Goal: Task Accomplishment & Management: Use online tool/utility

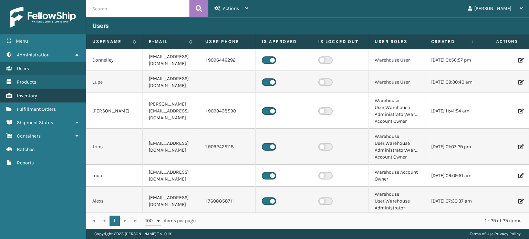
click at [41, 96] on link "Inventory" at bounding box center [43, 95] width 86 height 13
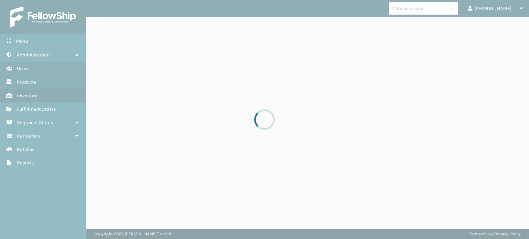
click at [27, 109] on div at bounding box center [264, 119] width 529 height 239
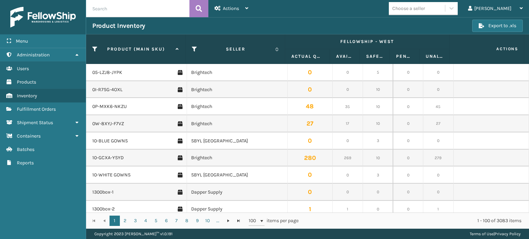
click at [27, 109] on span "Fulfillment Orders" at bounding box center [36, 109] width 39 height 6
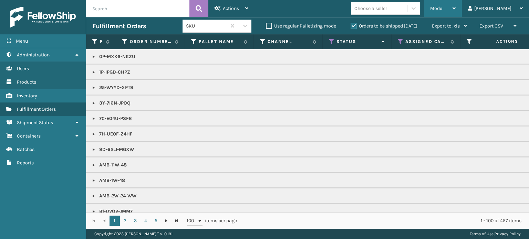
click at [456, 12] on div "Mode" at bounding box center [442, 8] width 25 height 17
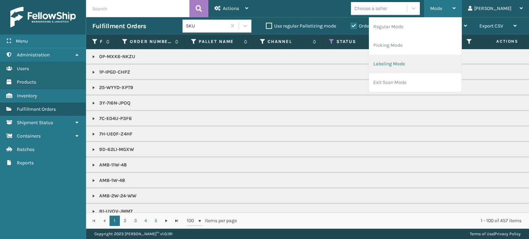
click at [434, 59] on li "Labeling Mode" at bounding box center [415, 64] width 92 height 19
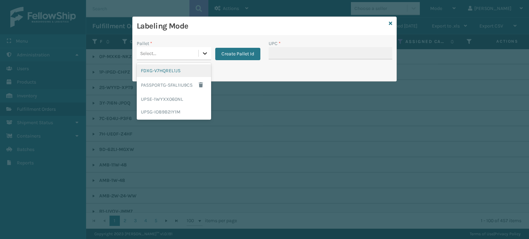
click at [204, 52] on icon at bounding box center [204, 53] width 7 height 7
click at [184, 70] on div "FDXG-V7HQREL1JS" at bounding box center [174, 70] width 74 height 13
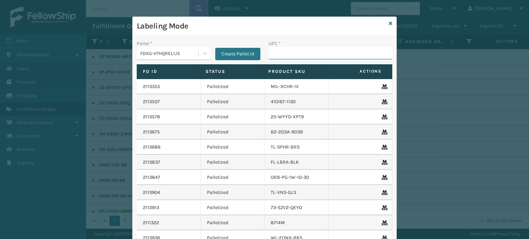
click at [272, 56] on input "UPC *" at bounding box center [331, 53] width 124 height 12
click at [292, 55] on input "850068315062" at bounding box center [324, 53] width 111 height 12
type input "850068315062"
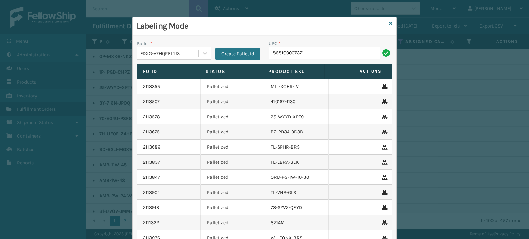
click at [280, 55] on input "858100007371" at bounding box center [324, 53] width 111 height 12
type input "858100007371"
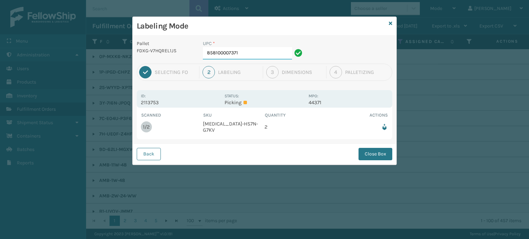
click at [274, 50] on input "858100007371" at bounding box center [247, 53] width 89 height 12
click at [380, 151] on button "Close Box" at bounding box center [375, 154] width 34 height 12
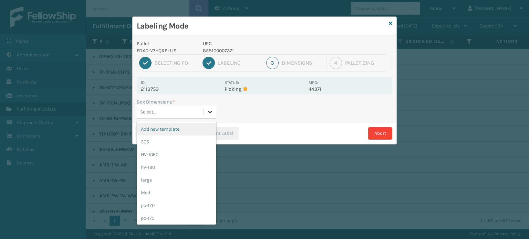
click at [208, 112] on icon at bounding box center [210, 111] width 7 height 7
click at [198, 193] on div "Med" at bounding box center [177, 193] width 80 height 13
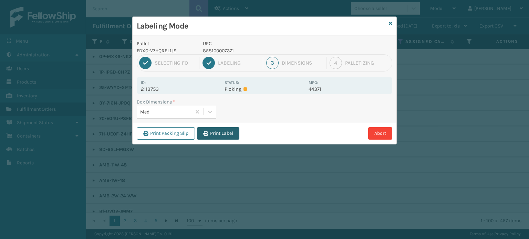
click at [231, 130] on button "Print Label" at bounding box center [218, 133] width 42 height 12
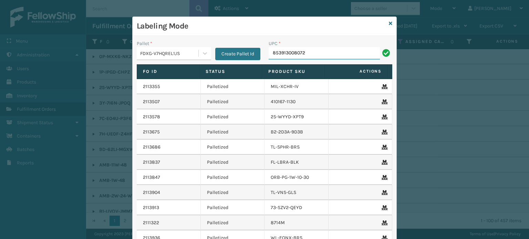
type input "853913008072"
click at [284, 49] on input "850012486299" at bounding box center [324, 53] width 111 height 12
type input "850012486299"
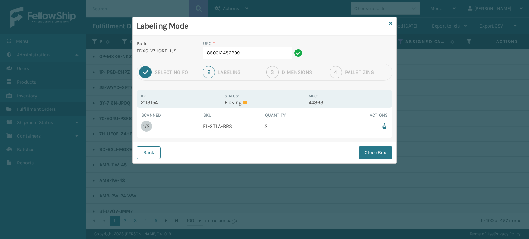
click at [251, 53] on input "850012486299" at bounding box center [247, 53] width 89 height 12
click at [375, 149] on button "Close Box" at bounding box center [375, 153] width 34 height 12
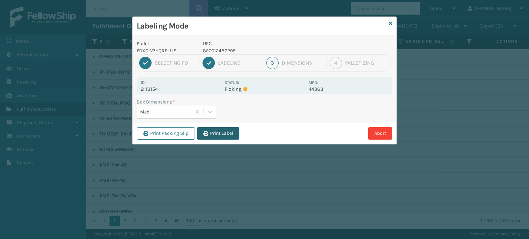
click at [223, 136] on button "Print Label" at bounding box center [218, 133] width 42 height 12
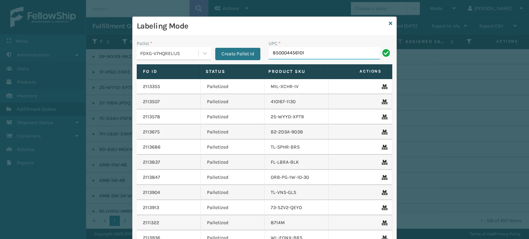
click at [285, 51] on input "850004456101" at bounding box center [324, 53] width 111 height 12
type input "850004456101"
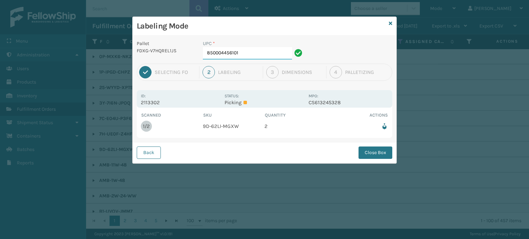
click at [261, 56] on input "850004456101" at bounding box center [247, 53] width 89 height 12
click at [365, 151] on button "Close Box" at bounding box center [375, 153] width 34 height 12
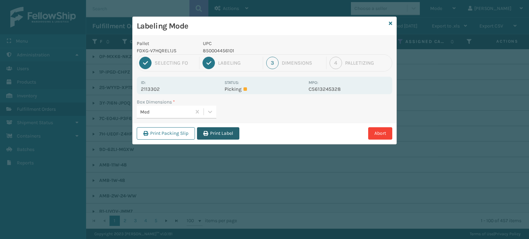
click at [234, 135] on button "Print Label" at bounding box center [218, 133] width 42 height 12
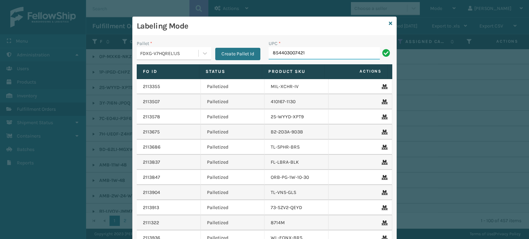
type input "854403007421"
type input "850012486800"
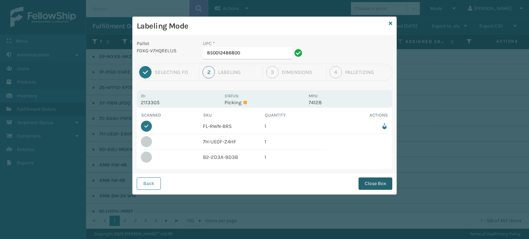
click at [383, 184] on button "Close Box" at bounding box center [375, 184] width 34 height 12
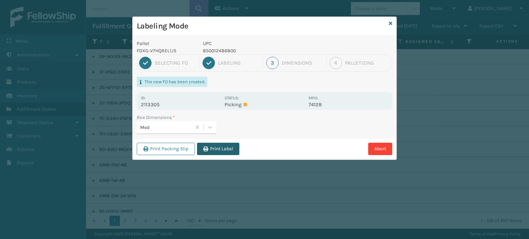
click at [229, 149] on button "Print Label" at bounding box center [218, 149] width 42 height 12
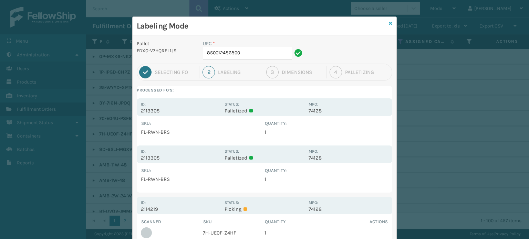
click at [389, 22] on icon at bounding box center [390, 23] width 3 height 5
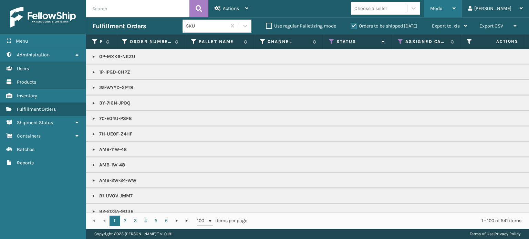
click at [456, 12] on div "Mode" at bounding box center [442, 8] width 25 height 17
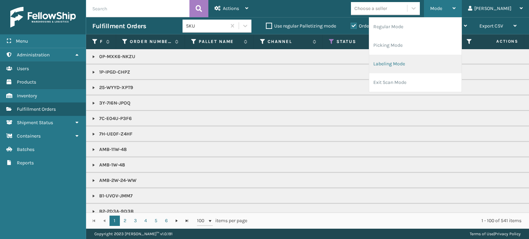
click at [461, 60] on li "Labeling Mode" at bounding box center [415, 64] width 92 height 19
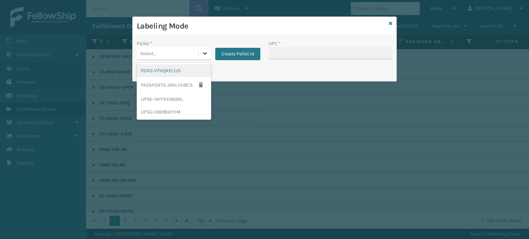
click at [203, 54] on icon at bounding box center [204, 53] width 7 height 7
click at [186, 73] on div "FDXG-V7HQREL1JS" at bounding box center [174, 70] width 74 height 13
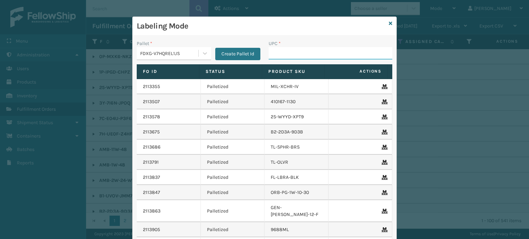
click at [278, 58] on input "UPC *" at bounding box center [331, 53] width 124 height 12
type input "853799005"
click at [295, 55] on input "858100007906" at bounding box center [324, 53] width 111 height 12
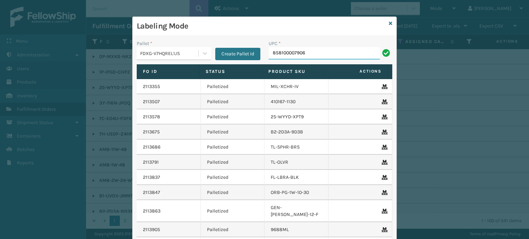
type input "858100007906"
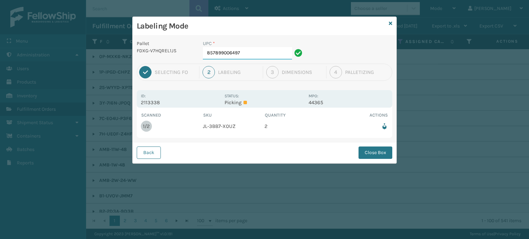
click at [269, 53] on input "857899006497" at bounding box center [247, 53] width 89 height 12
click at [372, 151] on button "Close Box" at bounding box center [375, 153] width 34 height 12
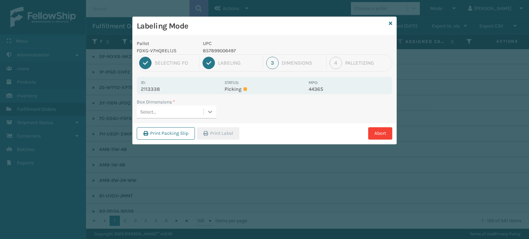
click at [209, 113] on icon at bounding box center [210, 111] width 7 height 7
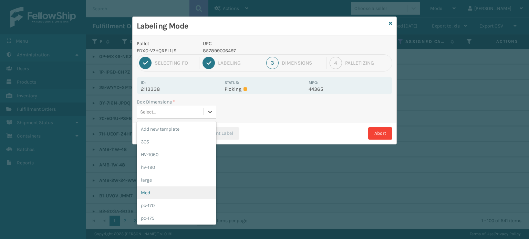
click at [191, 198] on div "Med" at bounding box center [177, 193] width 80 height 13
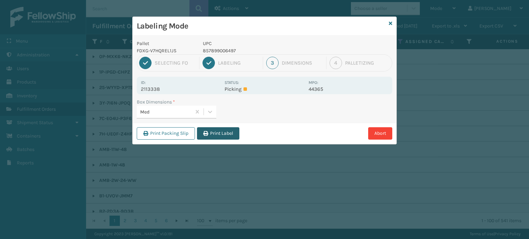
click at [217, 134] on button "Print Label" at bounding box center [218, 133] width 42 height 12
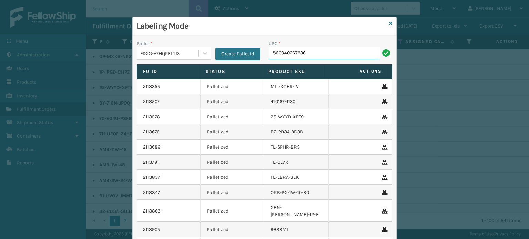
type input "850040667936"
type input "853913008034"
type input "850040667745"
click at [297, 54] on input "854403007001" at bounding box center [324, 53] width 111 height 12
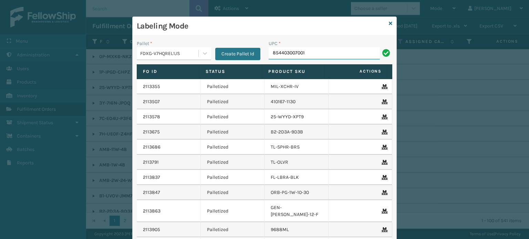
click at [297, 54] on input "854403007001" at bounding box center [324, 53] width 111 height 12
type input "854403007001"
click at [296, 53] on input "850012486183" at bounding box center [324, 53] width 111 height 12
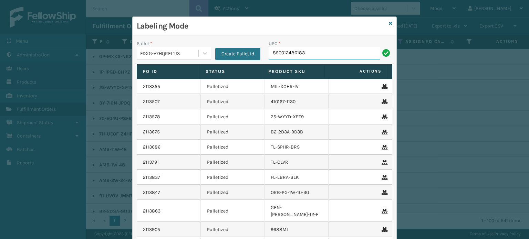
click at [296, 53] on input "850012486183" at bounding box center [324, 53] width 111 height 12
type input "850012486183"
type input "854403007438"
type input "85000445"
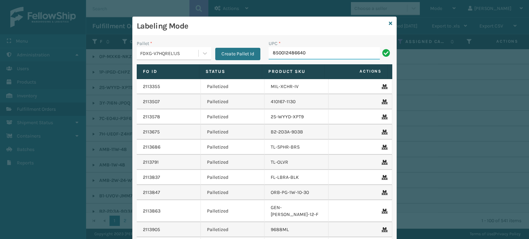
click at [273, 55] on input "850012486640" at bounding box center [324, 53] width 111 height 12
click at [282, 54] on input "850012486640" at bounding box center [324, 53] width 111 height 12
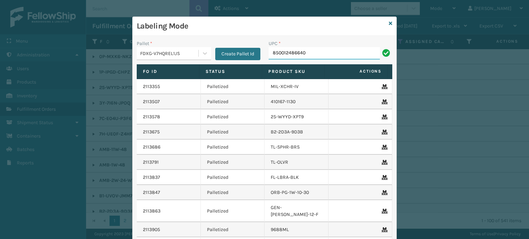
click at [282, 54] on input "850012486640" at bounding box center [324, 53] width 111 height 12
click at [285, 56] on input "850012486640" at bounding box center [324, 53] width 111 height 12
type input "850012486640"
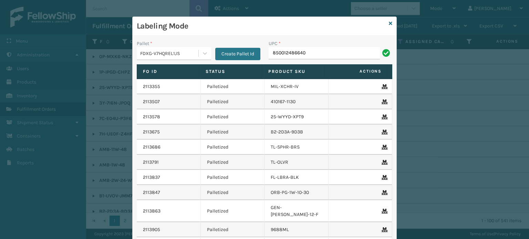
type input "850012486640"
type input "FL-OLVA-CRM"
type input "850040667293"
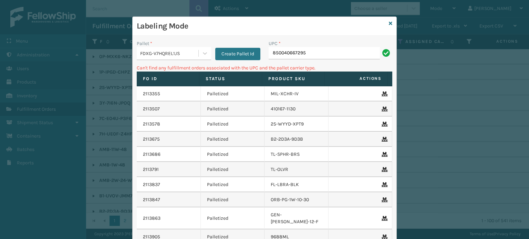
type input "850040667295"
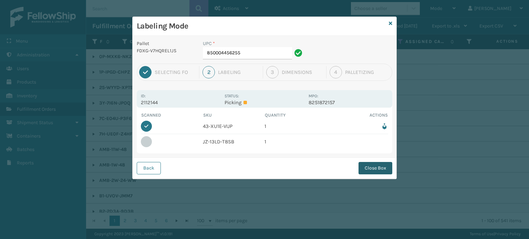
click at [375, 166] on button "Close Box" at bounding box center [375, 168] width 34 height 12
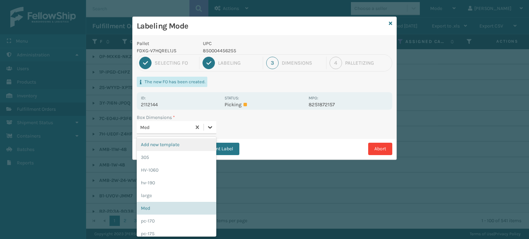
click at [209, 128] on icon at bounding box center [210, 127] width 7 height 7
click at [186, 221] on div "pc-170" at bounding box center [177, 221] width 80 height 13
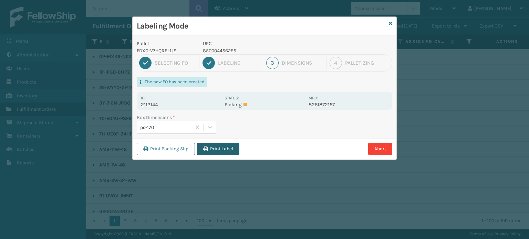
click at [225, 153] on button "Print Label" at bounding box center [218, 149] width 42 height 12
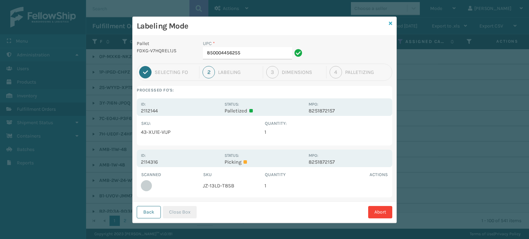
click at [389, 24] on icon at bounding box center [390, 23] width 3 height 5
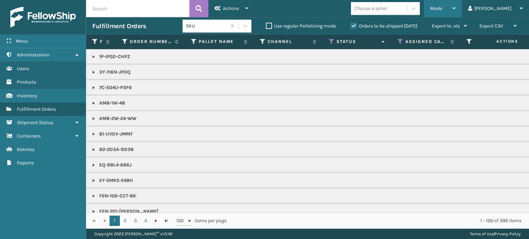
click at [442, 6] on span "Mode" at bounding box center [436, 9] width 12 height 6
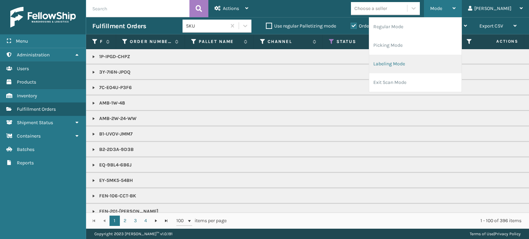
click at [434, 63] on li "Labeling Mode" at bounding box center [415, 64] width 92 height 19
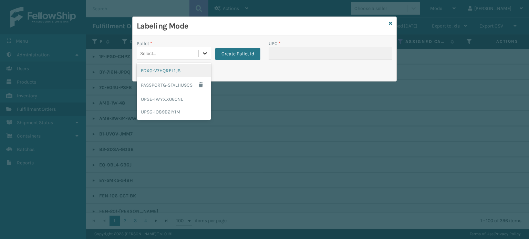
click at [206, 52] on icon at bounding box center [204, 53] width 7 height 7
click at [181, 69] on div "FDXG-V7HQREL1JS" at bounding box center [174, 70] width 74 height 13
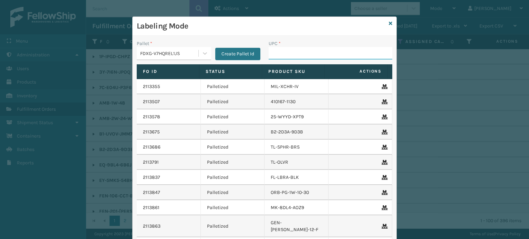
click at [305, 52] on input "UPC *" at bounding box center [331, 53] width 124 height 12
click at [297, 54] on input "850012486602" at bounding box center [324, 53] width 111 height 12
type input "850012486602"
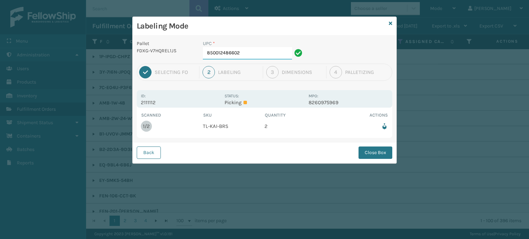
click at [275, 53] on input "850012486602" at bounding box center [247, 53] width 89 height 12
click at [373, 153] on button "Close Box" at bounding box center [375, 153] width 34 height 12
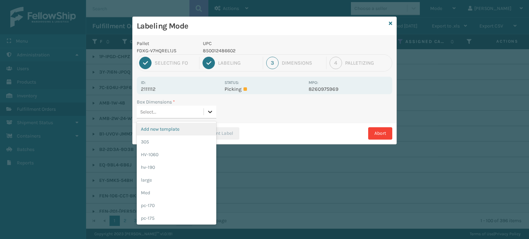
click at [212, 107] on div at bounding box center [210, 112] width 12 height 12
click at [183, 195] on div "Med" at bounding box center [177, 193] width 80 height 13
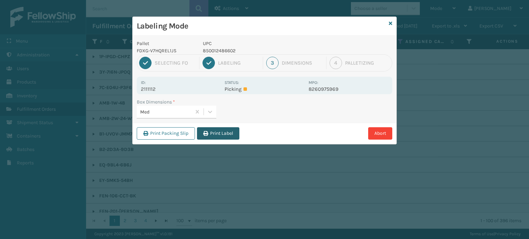
click at [223, 135] on button "Print Label" at bounding box center [218, 133] width 42 height 12
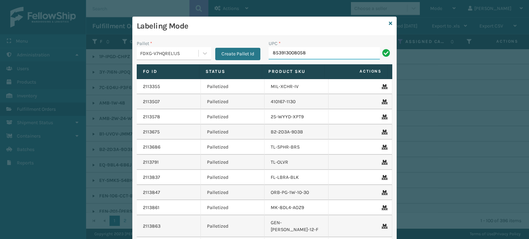
click at [279, 53] on input "853913008058" at bounding box center [324, 53] width 111 height 12
type input "853913008058"
click at [277, 54] on input "858100007616" at bounding box center [324, 53] width 111 height 12
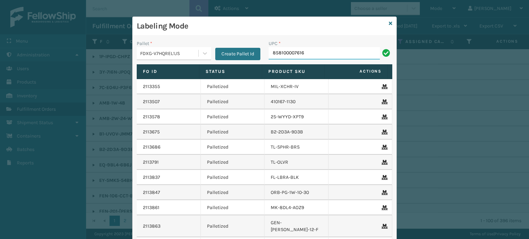
click at [277, 54] on input "858100007616" at bounding box center [324, 53] width 111 height 12
type input "858100007616"
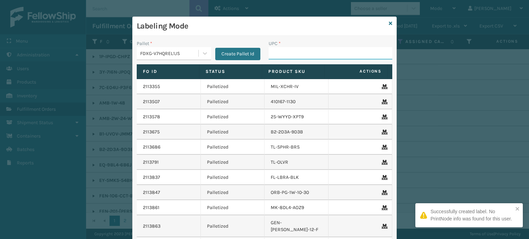
click at [278, 48] on input "UPC *" at bounding box center [331, 53] width 124 height 12
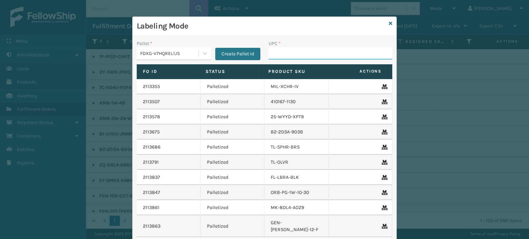
paste input "858100007616"
type input "858100007616"
type input "853913008065"
type input "850040667141"
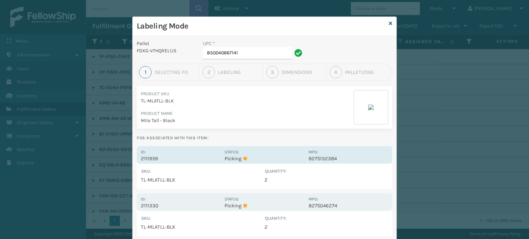
click at [198, 150] on div "Id: 2111959" at bounding box center [181, 154] width 80 height 13
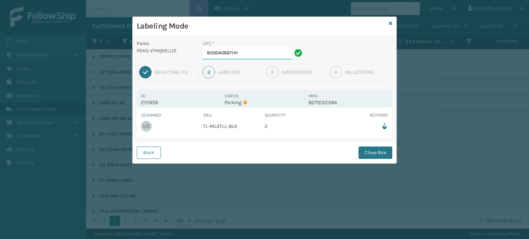
click at [255, 57] on input "850040667141" at bounding box center [247, 53] width 89 height 12
click at [363, 150] on button "Close Box" at bounding box center [375, 153] width 34 height 12
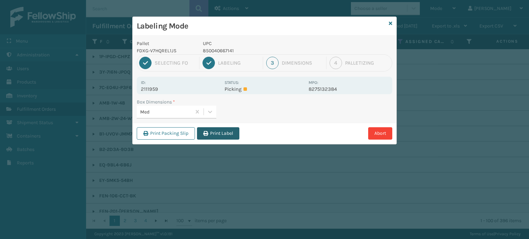
click at [237, 133] on button "Print Label" at bounding box center [218, 133] width 42 height 12
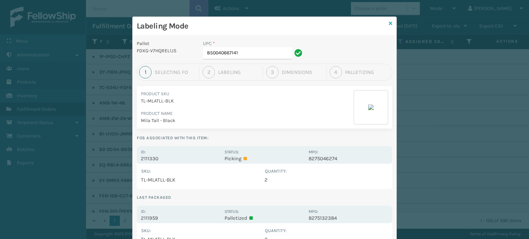
click at [389, 23] on icon at bounding box center [390, 23] width 3 height 5
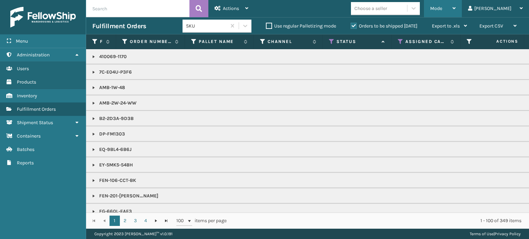
click at [456, 11] on div "Mode" at bounding box center [442, 8] width 25 height 17
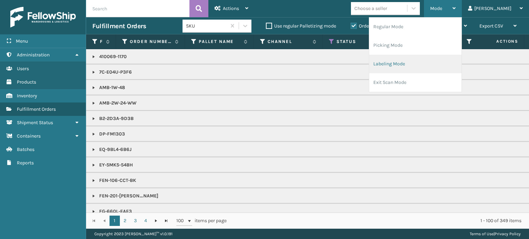
click at [446, 61] on li "Labeling Mode" at bounding box center [415, 64] width 92 height 19
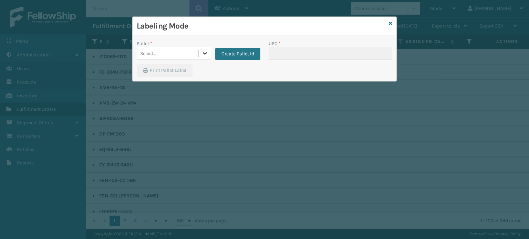
click at [205, 53] on icon at bounding box center [204, 53] width 7 height 7
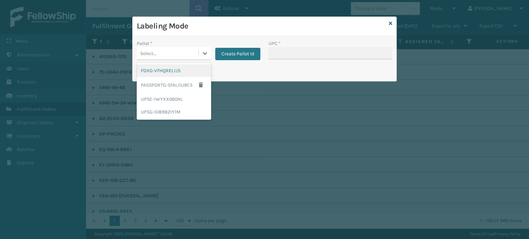
click at [187, 73] on div "FDXG-V7HQREL1JS" at bounding box center [174, 70] width 74 height 13
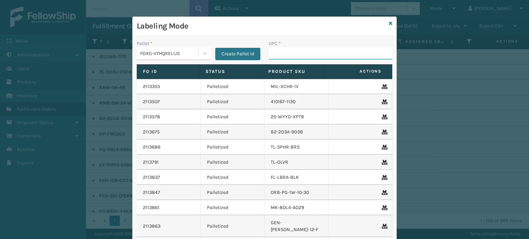
click at [278, 56] on input "UPC *" at bounding box center [331, 53] width 124 height 12
click at [284, 56] on input "850012486503" at bounding box center [324, 53] width 111 height 12
type input "850012486503"
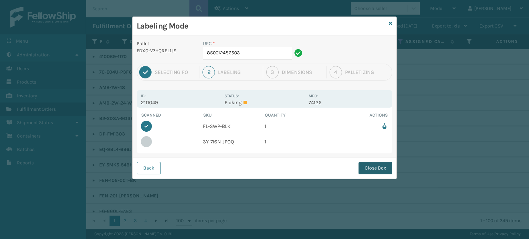
click at [369, 165] on button "Close Box" at bounding box center [375, 168] width 34 height 12
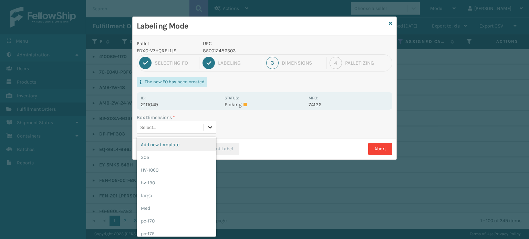
click at [208, 125] on icon at bounding box center [210, 127] width 7 height 7
click at [178, 216] on div "pc-170" at bounding box center [177, 221] width 80 height 13
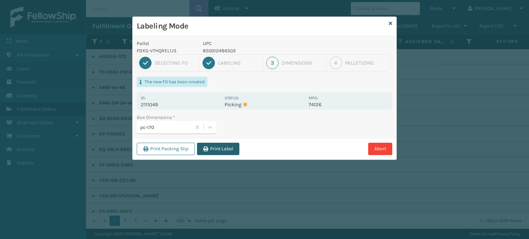
click at [221, 153] on button "Print Label" at bounding box center [218, 149] width 42 height 12
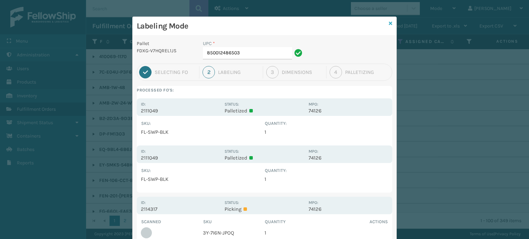
click at [389, 24] on icon at bounding box center [390, 23] width 3 height 5
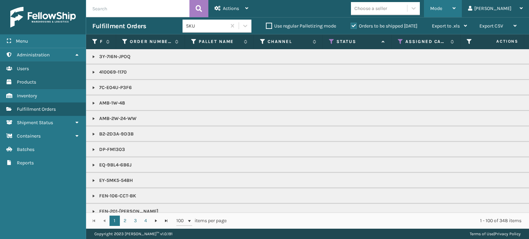
click at [456, 10] on div "Mode" at bounding box center [442, 8] width 25 height 17
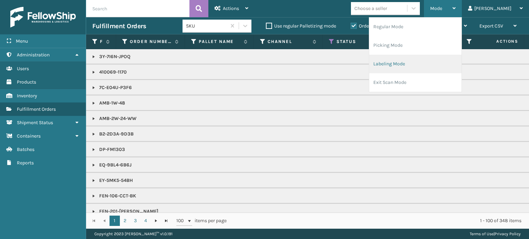
click at [452, 64] on li "Labeling Mode" at bounding box center [415, 64] width 92 height 19
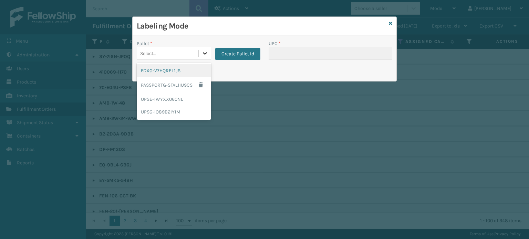
click at [204, 53] on icon at bounding box center [204, 53] width 7 height 7
click at [198, 69] on div "FDXG-V7HQREL1JS" at bounding box center [174, 70] width 74 height 13
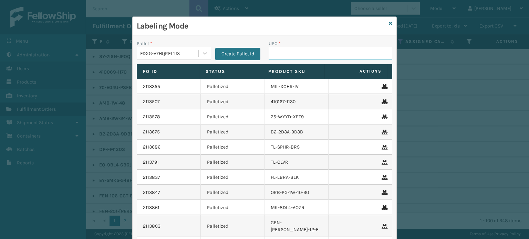
click at [295, 50] on input "UPC *" at bounding box center [331, 53] width 124 height 12
click at [296, 55] on input "858100007906" at bounding box center [324, 53] width 111 height 12
type input "858100007906"
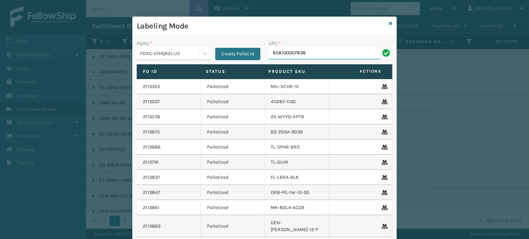
click at [280, 55] on input "858100007838" at bounding box center [324, 53] width 111 height 12
type input "858100007838"
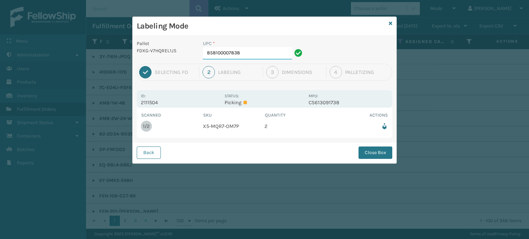
click at [270, 58] on input "858100007838" at bounding box center [247, 53] width 89 height 12
click at [373, 154] on button "Close Box" at bounding box center [375, 153] width 34 height 12
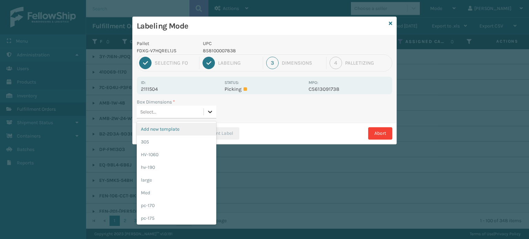
click at [212, 113] on icon at bounding box center [210, 111] width 7 height 7
click at [188, 180] on div "large" at bounding box center [177, 180] width 80 height 13
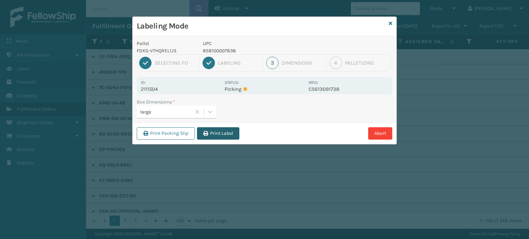
click at [219, 138] on button "Print Label" at bounding box center [218, 133] width 42 height 12
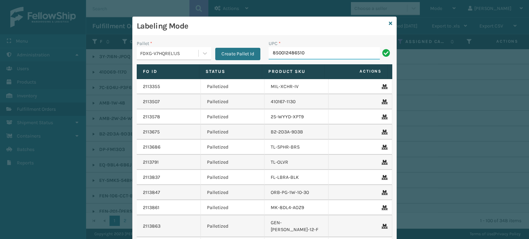
click at [288, 53] on input "850012486510" at bounding box center [324, 53] width 111 height 12
type input "850012486510"
type input "853913008072"
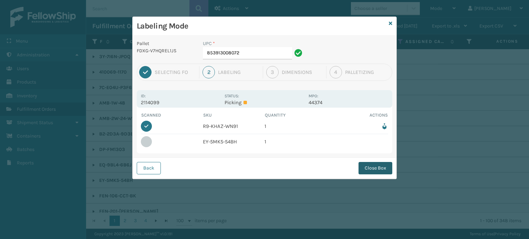
click at [366, 168] on button "Close Box" at bounding box center [375, 168] width 34 height 12
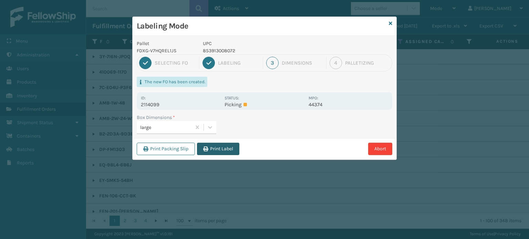
click at [218, 147] on button "Print Label" at bounding box center [218, 149] width 42 height 12
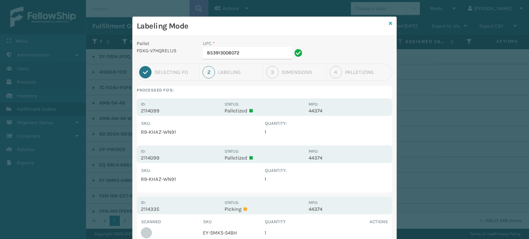
click at [389, 22] on icon at bounding box center [390, 23] width 3 height 5
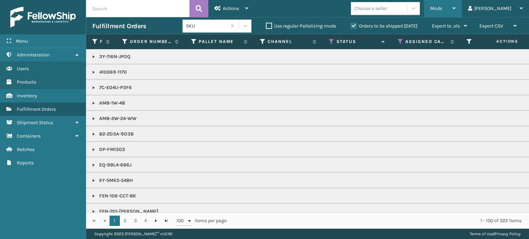
click at [442, 7] on span "Mode" at bounding box center [436, 9] width 12 height 6
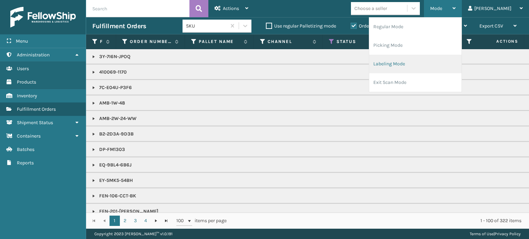
click at [432, 64] on li "Labeling Mode" at bounding box center [415, 64] width 92 height 19
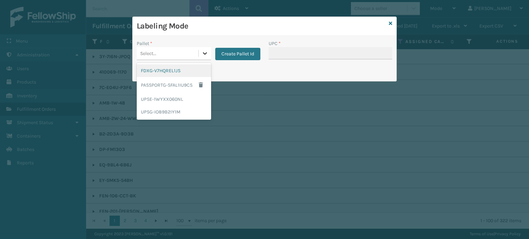
click at [205, 52] on icon at bounding box center [204, 53] width 7 height 7
click at [200, 69] on div "FDXG-V7HQREL1JS" at bounding box center [174, 70] width 74 height 13
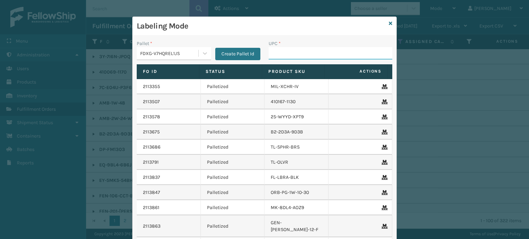
click at [275, 52] on input "UPC *" at bounding box center [331, 53] width 124 height 12
click at [293, 52] on input "850004456668" at bounding box center [324, 53] width 111 height 12
type input "850004456668"
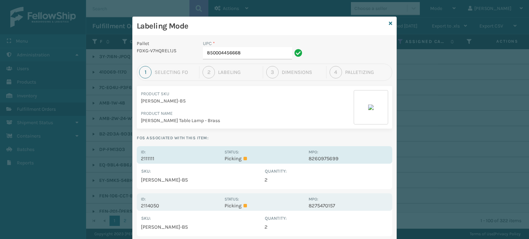
click at [300, 161] on p "Picking" at bounding box center [264, 159] width 80 height 6
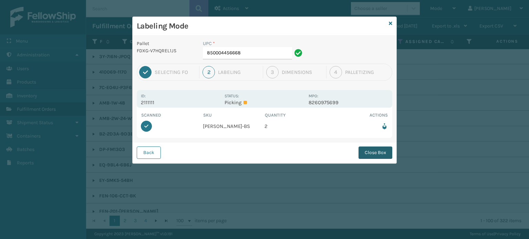
click at [383, 151] on button "Close Box" at bounding box center [375, 153] width 34 height 12
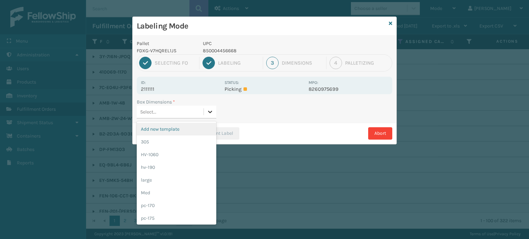
click at [207, 114] on icon at bounding box center [210, 111] width 7 height 7
click at [182, 191] on div "Med" at bounding box center [177, 193] width 80 height 13
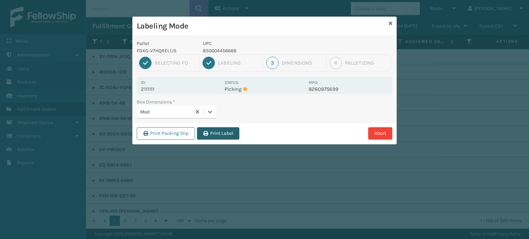
click at [219, 134] on button "Print Label" at bounding box center [218, 133] width 42 height 12
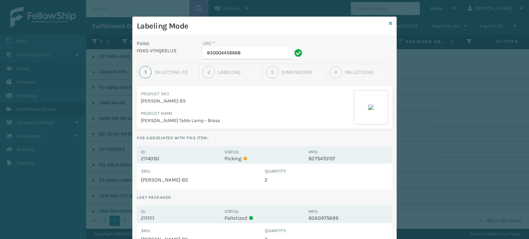
click at [389, 22] on icon at bounding box center [390, 23] width 3 height 5
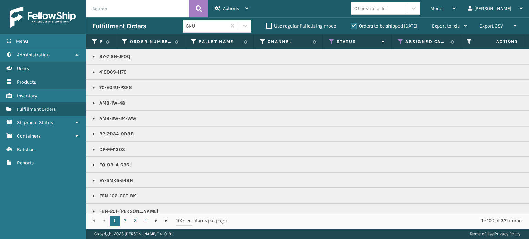
click at [442, 6] on span "Mode" at bounding box center [436, 9] width 12 height 6
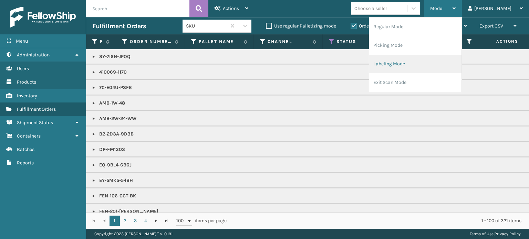
click at [441, 59] on li "Labeling Mode" at bounding box center [415, 64] width 92 height 19
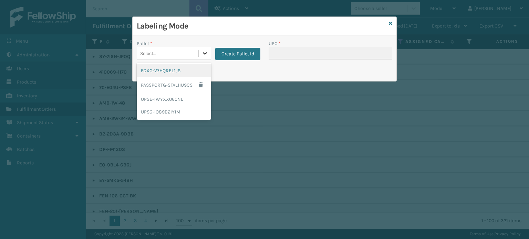
click at [200, 52] on div at bounding box center [205, 53] width 12 height 12
click at [189, 73] on div "FDXG-V7HQREL1JS" at bounding box center [174, 70] width 74 height 13
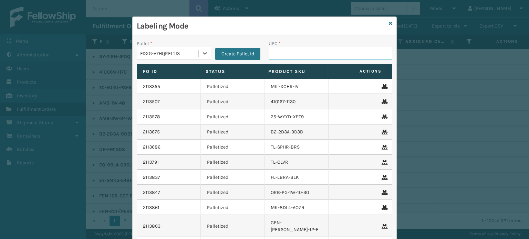
click at [277, 53] on input "UPC *" at bounding box center [331, 53] width 124 height 12
type input "853913008065"
click at [274, 52] on input "850040667141" at bounding box center [324, 53] width 111 height 12
type input "850040667141"
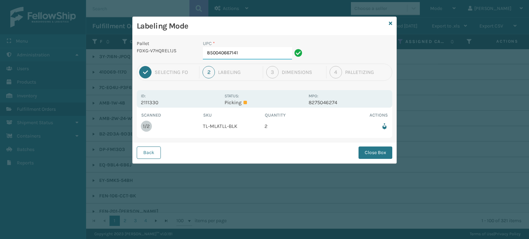
click at [271, 54] on input "850040667141" at bounding box center [247, 53] width 89 height 12
click at [382, 154] on button "Close Box" at bounding box center [375, 153] width 34 height 12
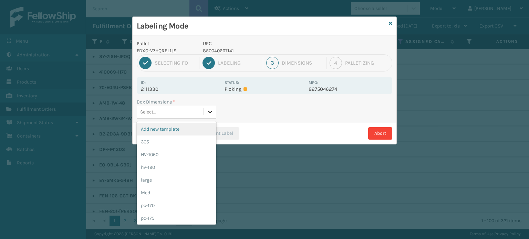
click at [207, 110] on icon at bounding box center [210, 111] width 7 height 7
click at [187, 192] on div "Med" at bounding box center [177, 193] width 80 height 13
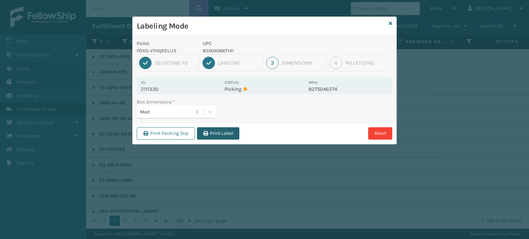
click at [222, 133] on button "Print Label" at bounding box center [218, 133] width 42 height 12
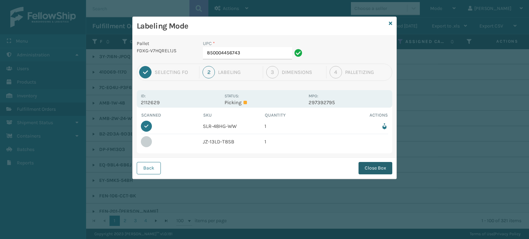
click at [376, 172] on button "Close Box" at bounding box center [375, 168] width 34 height 12
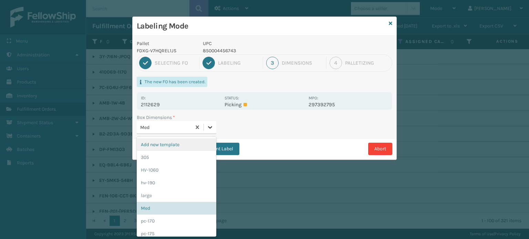
click at [212, 125] on icon at bounding box center [210, 127] width 7 height 7
click at [186, 220] on div "pc-170" at bounding box center [177, 221] width 80 height 13
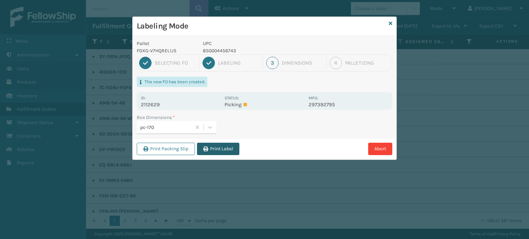
click at [220, 146] on button "Print Label" at bounding box center [218, 149] width 42 height 12
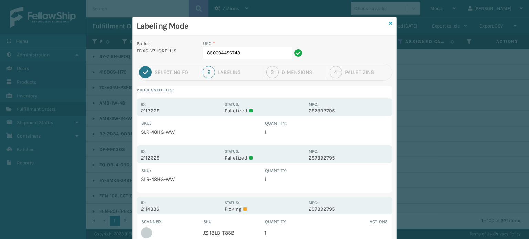
click at [389, 21] on icon at bounding box center [390, 23] width 3 height 5
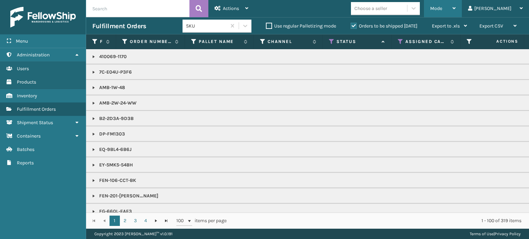
click at [456, 12] on div "Mode" at bounding box center [442, 8] width 25 height 17
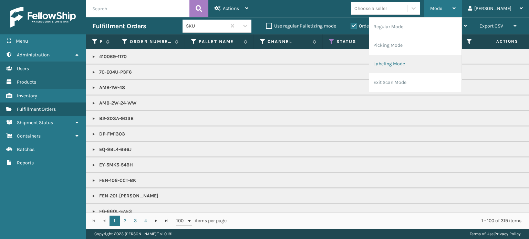
click at [447, 60] on li "Labeling Mode" at bounding box center [415, 64] width 92 height 19
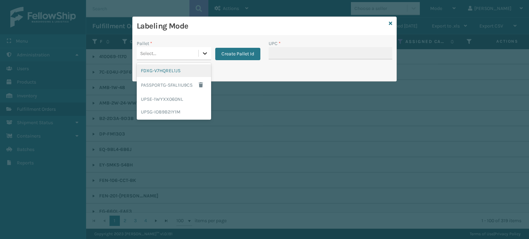
click at [206, 55] on icon at bounding box center [204, 53] width 7 height 7
click at [191, 71] on div "FDXG-V7HQREL1JS" at bounding box center [174, 70] width 74 height 13
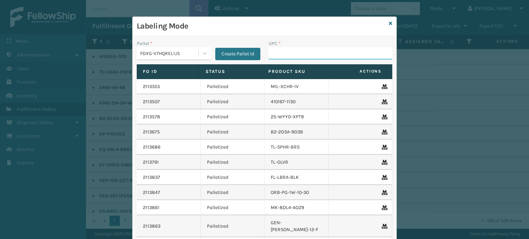
click at [283, 52] on input "UPC *" at bounding box center [331, 53] width 124 height 12
click at [290, 51] on input "858100007906" at bounding box center [324, 53] width 111 height 12
type input "858100007906"
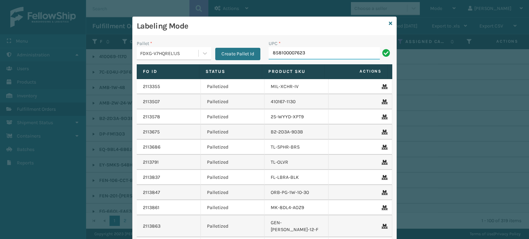
type input "858100007623"
click at [278, 51] on input "858100007920" at bounding box center [324, 53] width 111 height 12
type input "858100007920"
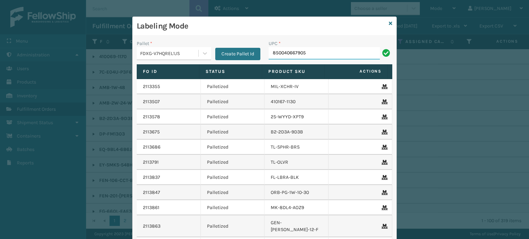
click at [276, 54] on input "850040667905" at bounding box center [324, 53] width 111 height 12
type input "850040667905"
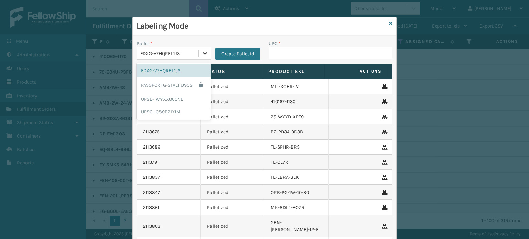
click at [200, 58] on div at bounding box center [205, 53] width 12 height 12
click at [177, 114] on div "UPSG-IO89B2IY1M" at bounding box center [174, 112] width 74 height 13
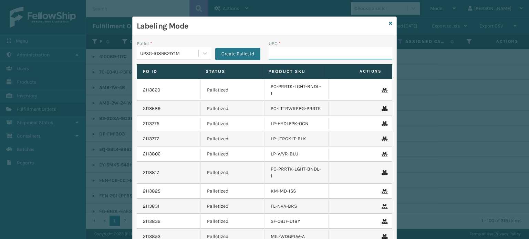
click at [281, 53] on input "UPC *" at bounding box center [331, 53] width 124 height 12
type input "850068315086"
type input "8500124866"
type input "850012486763"
type input "850068315086"
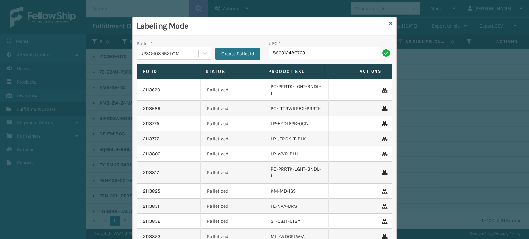
type input "850012486763"
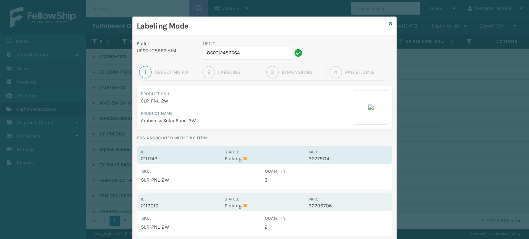
click at [173, 158] on p "2111742" at bounding box center [181, 159] width 80 height 6
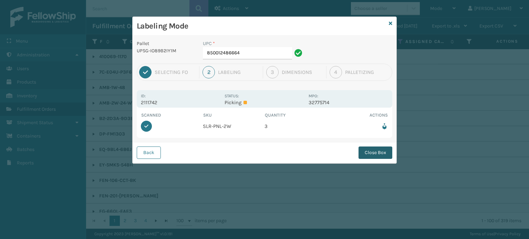
click at [380, 149] on button "Close Box" at bounding box center [375, 153] width 34 height 12
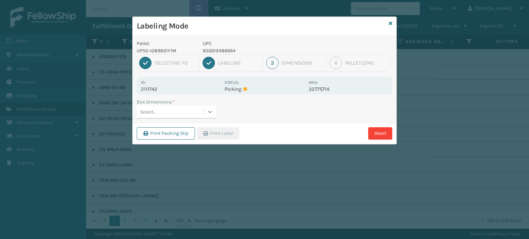
click at [213, 110] on icon at bounding box center [210, 111] width 7 height 7
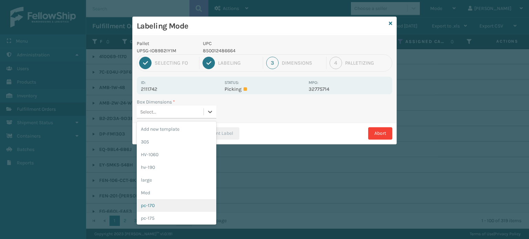
click at [178, 203] on div "pc-170" at bounding box center [177, 205] width 80 height 13
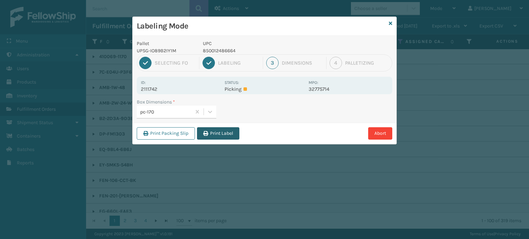
click at [214, 135] on button "Print Label" at bounding box center [218, 133] width 42 height 12
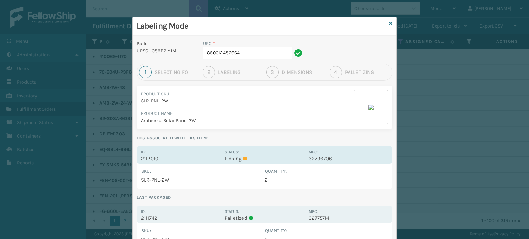
click at [278, 159] on p "Picking" at bounding box center [264, 159] width 80 height 6
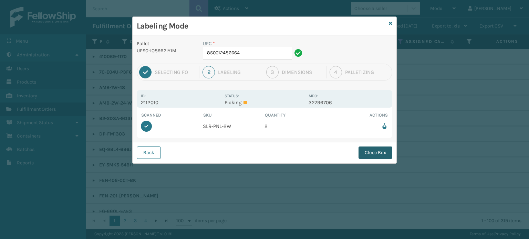
click at [369, 148] on button "Close Box" at bounding box center [375, 153] width 34 height 12
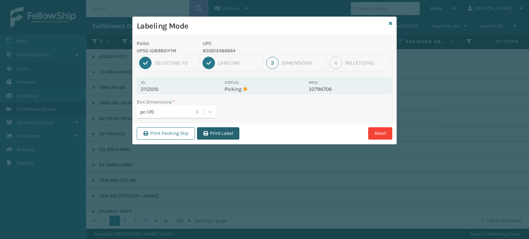
click at [233, 132] on button "Print Label" at bounding box center [218, 133] width 42 height 12
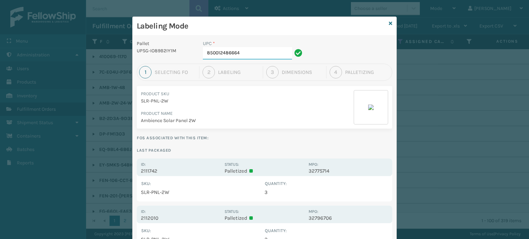
click at [269, 53] on input "850012486664" at bounding box center [247, 53] width 89 height 12
type input "8"
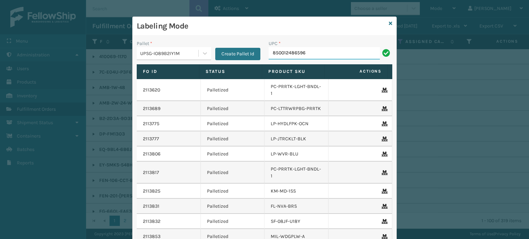
click at [289, 52] on input "850012486596" at bounding box center [324, 53] width 111 height 12
type input "850012486596"
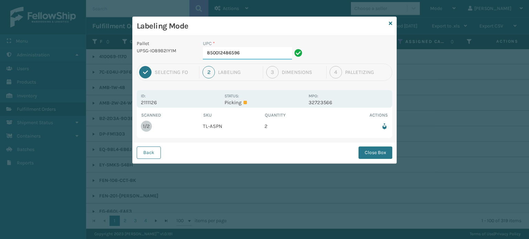
click at [267, 58] on input "850012486596" at bounding box center [247, 53] width 89 height 12
click at [368, 150] on button "Close Box" at bounding box center [375, 153] width 34 height 12
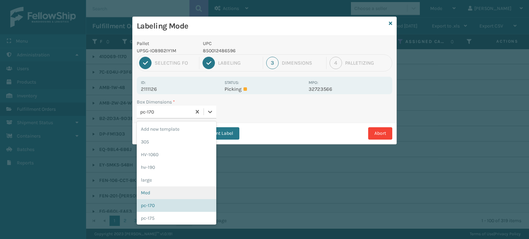
drag, startPoint x: 211, startPoint y: 114, endPoint x: 191, endPoint y: 190, distance: 78.3
click at [191, 119] on div "option Med focused, 6 of 20. 20 results available. Use Up and Down to choose op…" at bounding box center [177, 112] width 80 height 13
click at [191, 190] on div "Med" at bounding box center [177, 193] width 80 height 13
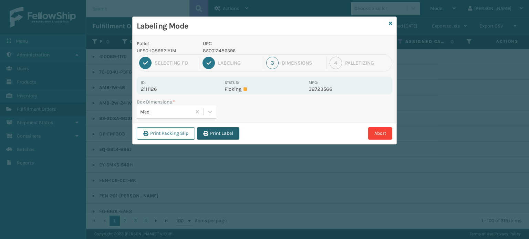
click at [230, 133] on button "Print Label" at bounding box center [218, 133] width 42 height 12
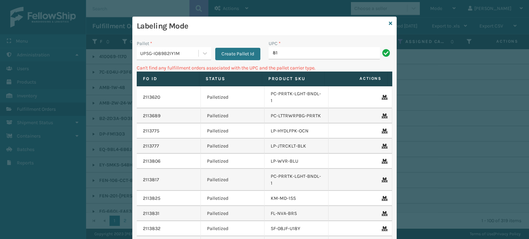
type input "8"
type input "LP-WVR-RED"
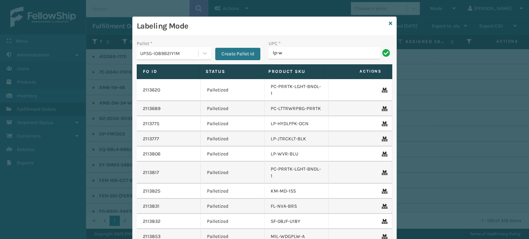
type input "LP-WVR-RED"
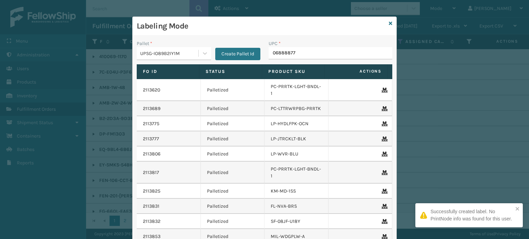
type input "068888779"
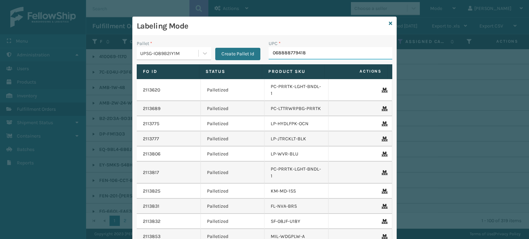
type input "068888779418"
type input "068888779"
type input "068888"
